Goal: Task Accomplishment & Management: Use online tool/utility

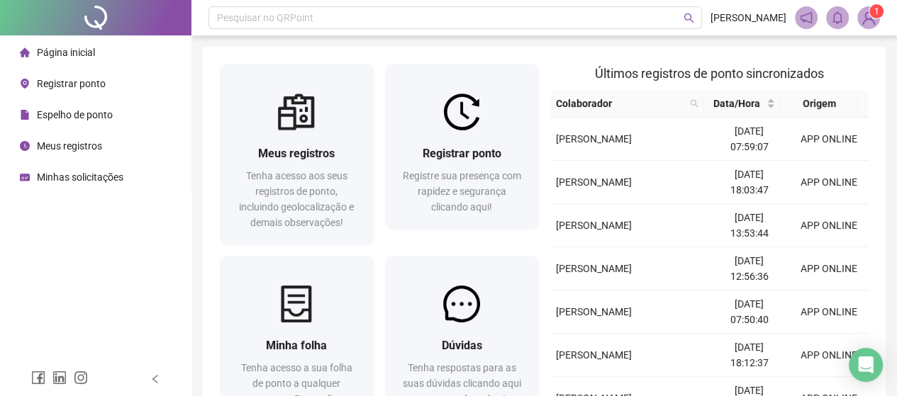
click at [86, 109] on span "Espelho de ponto" at bounding box center [75, 114] width 76 height 11
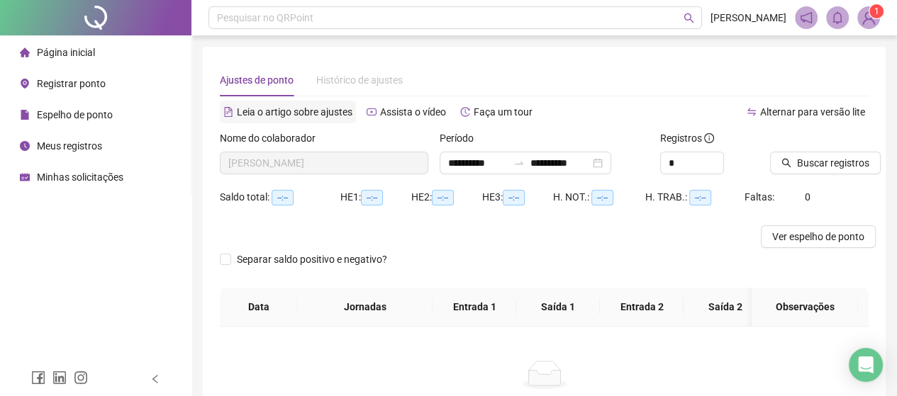
type input "**********"
click at [790, 238] on span "Ver espelho de ponto" at bounding box center [818, 237] width 92 height 16
click at [869, 23] on img at bounding box center [868, 17] width 21 height 21
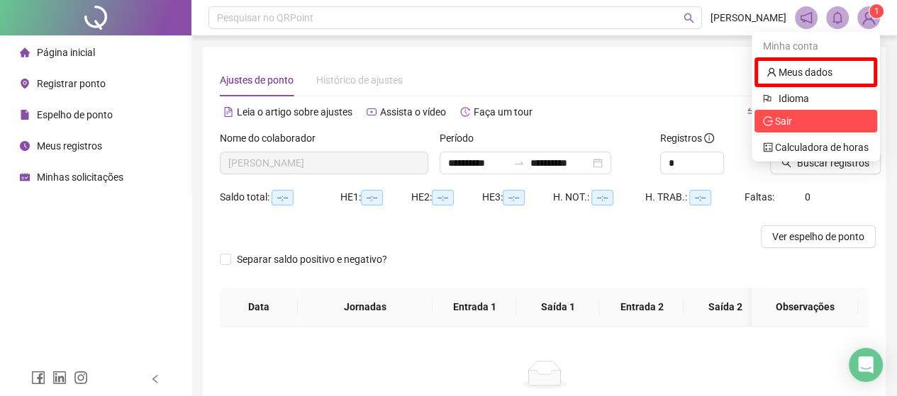
click at [766, 120] on icon "logout" at bounding box center [768, 121] width 10 height 10
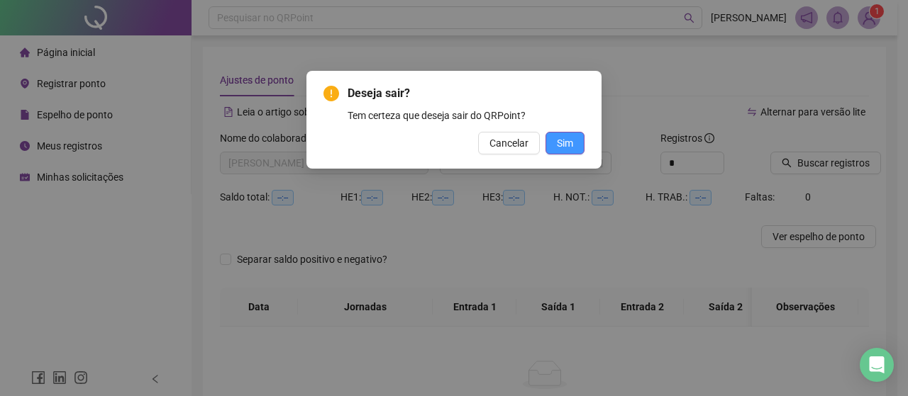
click at [562, 146] on span "Sim" at bounding box center [565, 143] width 16 height 16
